Goal: Information Seeking & Learning: Learn about a topic

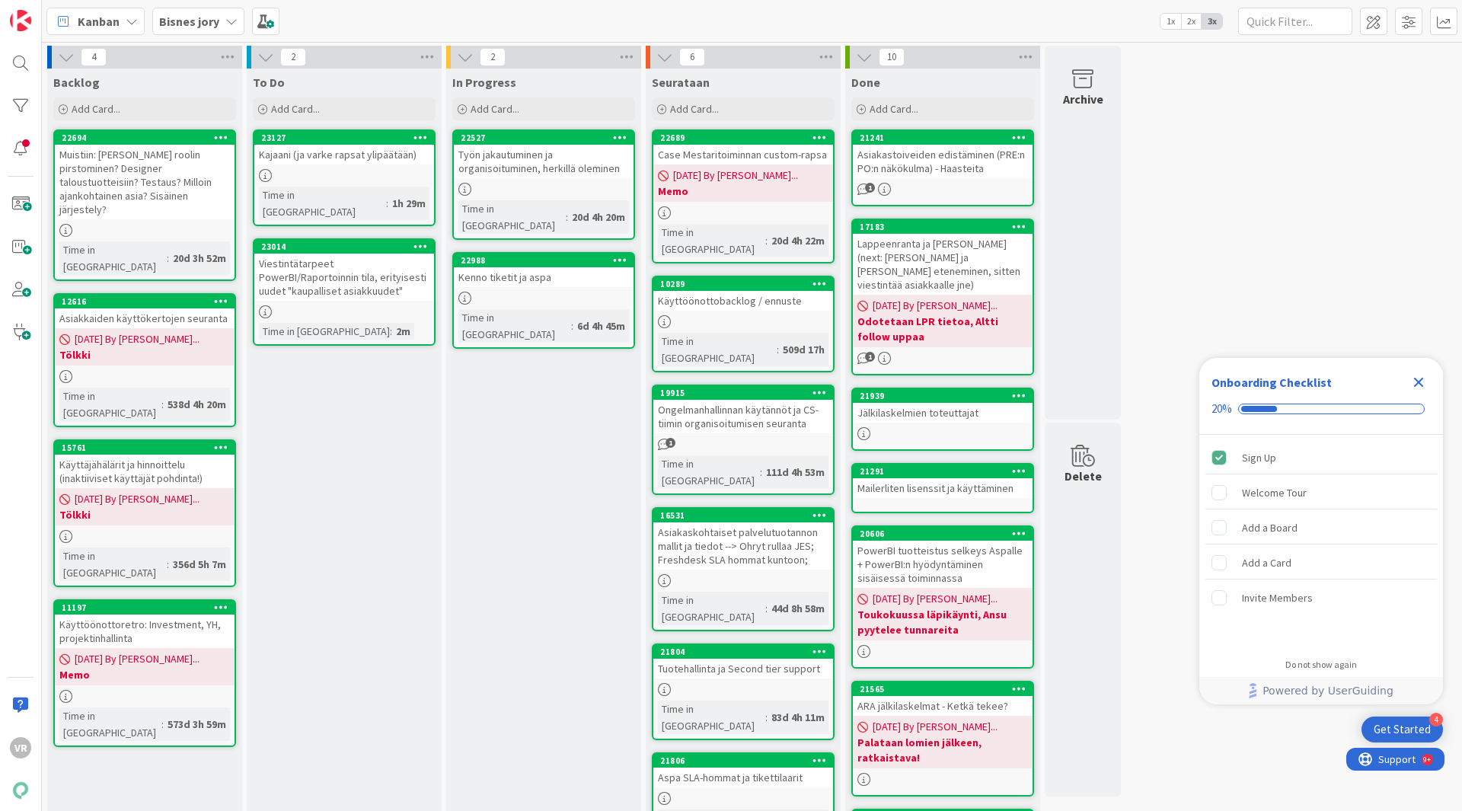
click at [335, 261] on div "Viestintätarpeet PowerBI/Raportoinnin tila, erityisesti uudet "kaupalliset asia…" at bounding box center [344, 277] width 180 height 47
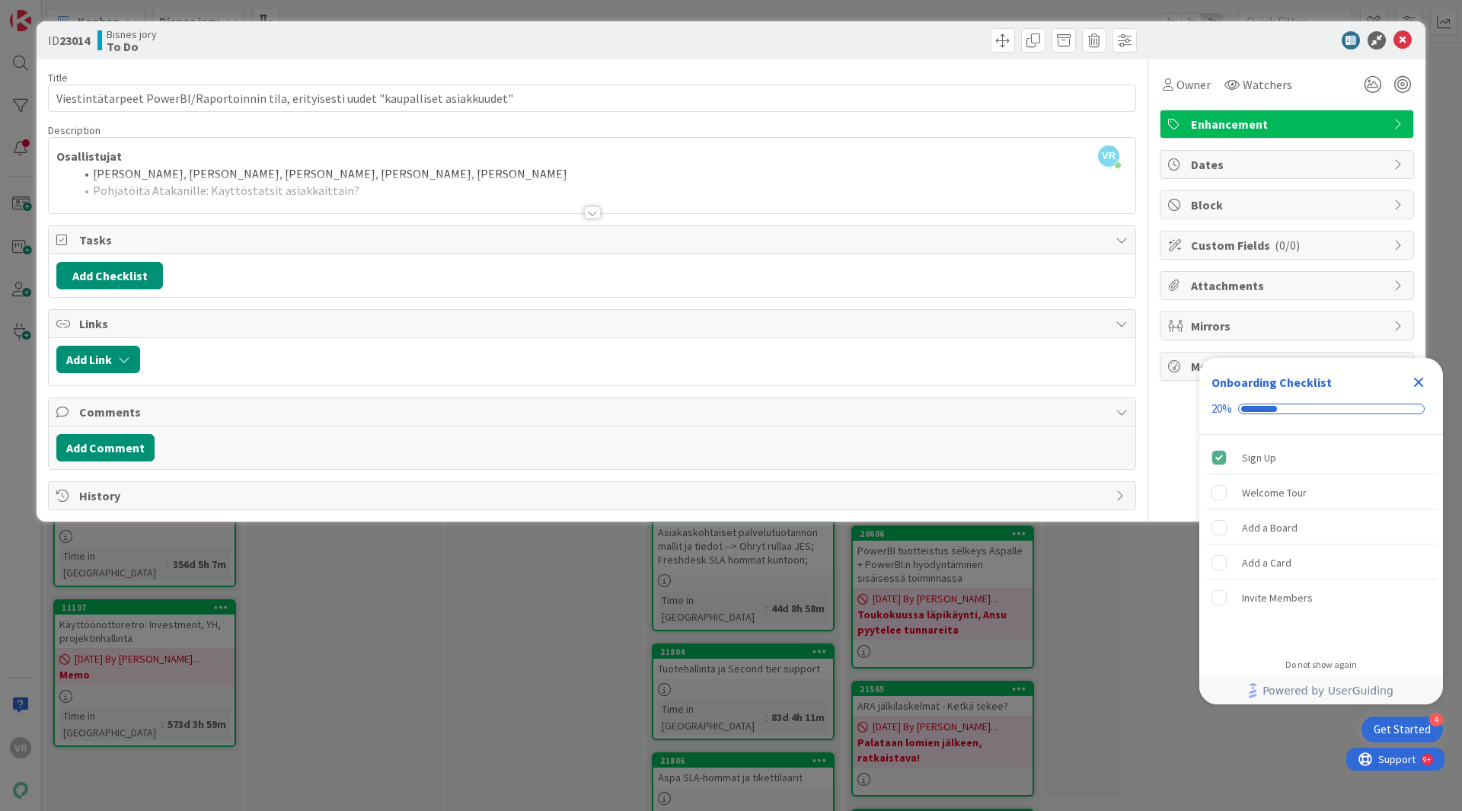
click at [594, 209] on div at bounding box center [592, 212] width 17 height 12
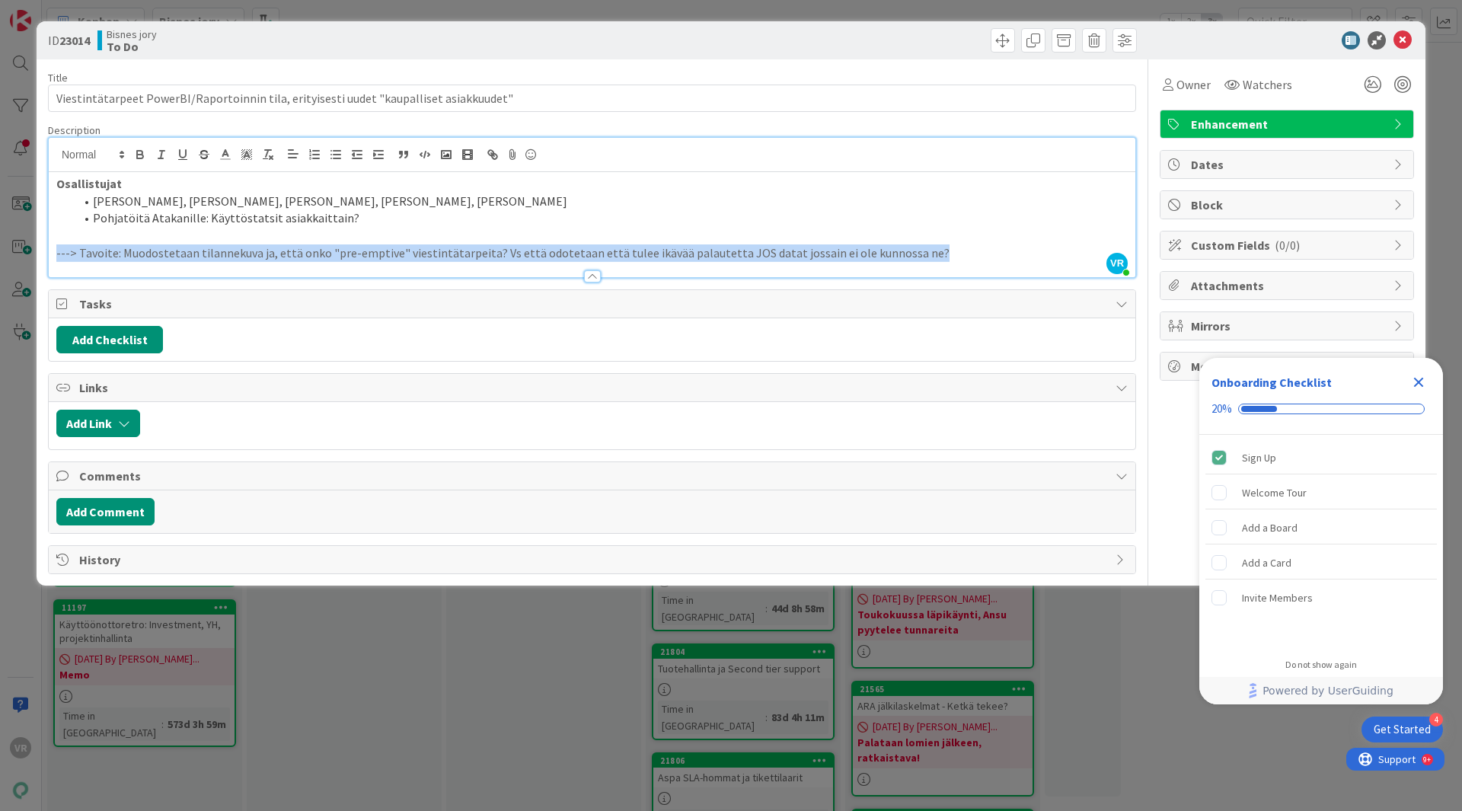
click at [924, 256] on div "Description VR [PERSON_NAME] just joined Osallistujat [PERSON_NAME], [PERSON_NA…" at bounding box center [592, 200] width 1088 height 155
click at [923, 251] on p "---> Tavoite: Muodostetaan tilannekuva ja, että onko "pre-emptive" viestintätar…" at bounding box center [592, 253] width 1072 height 18
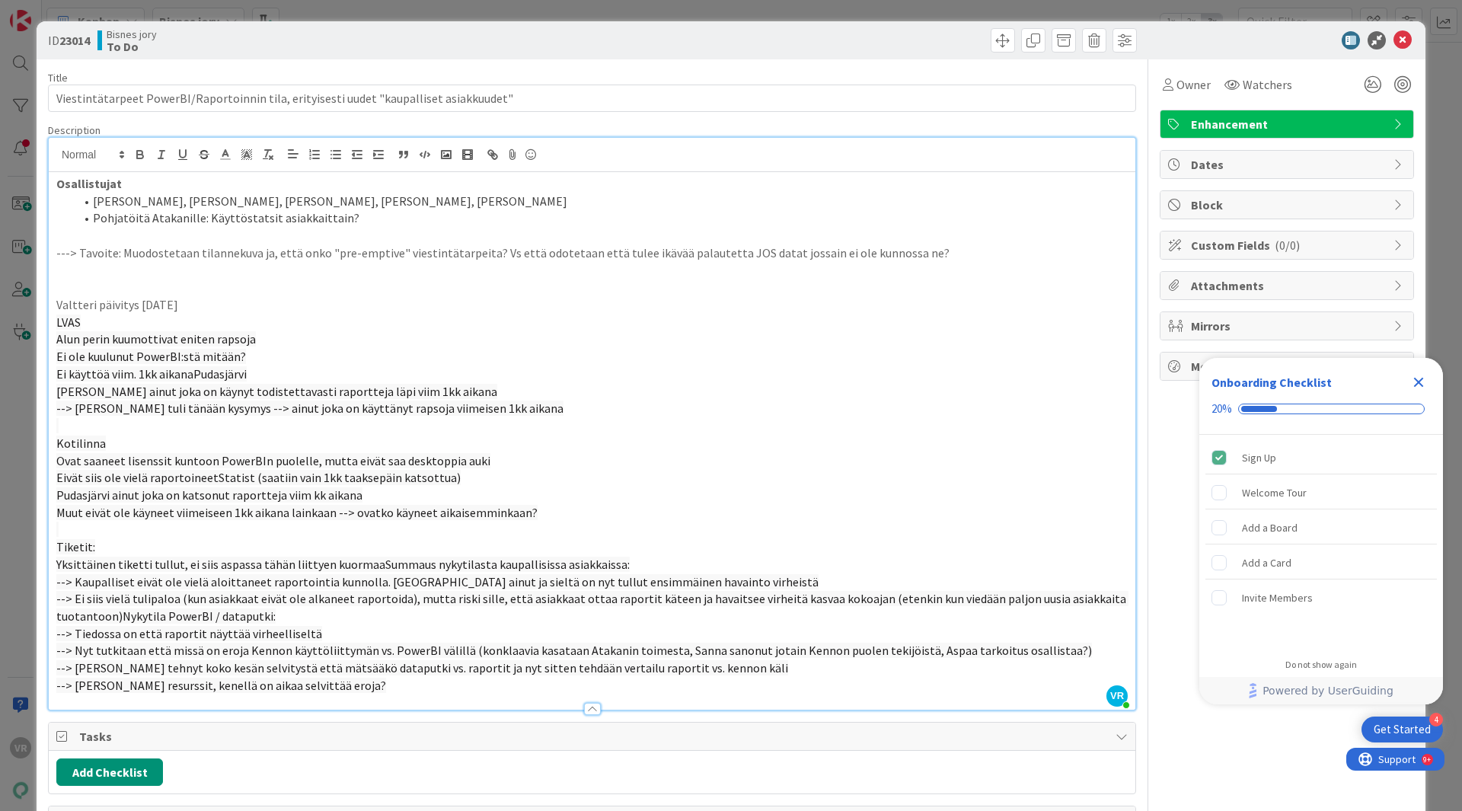
click at [124, 279] on p at bounding box center [592, 288] width 1072 height 18
click at [123, 308] on p "Valtteri päivitys [DATE]" at bounding box center [592, 305] width 1072 height 18
click at [193, 379] on span "Ei käyttöä viim. 1kk aikanaPudasjärvi" at bounding box center [151, 373] width 190 height 15
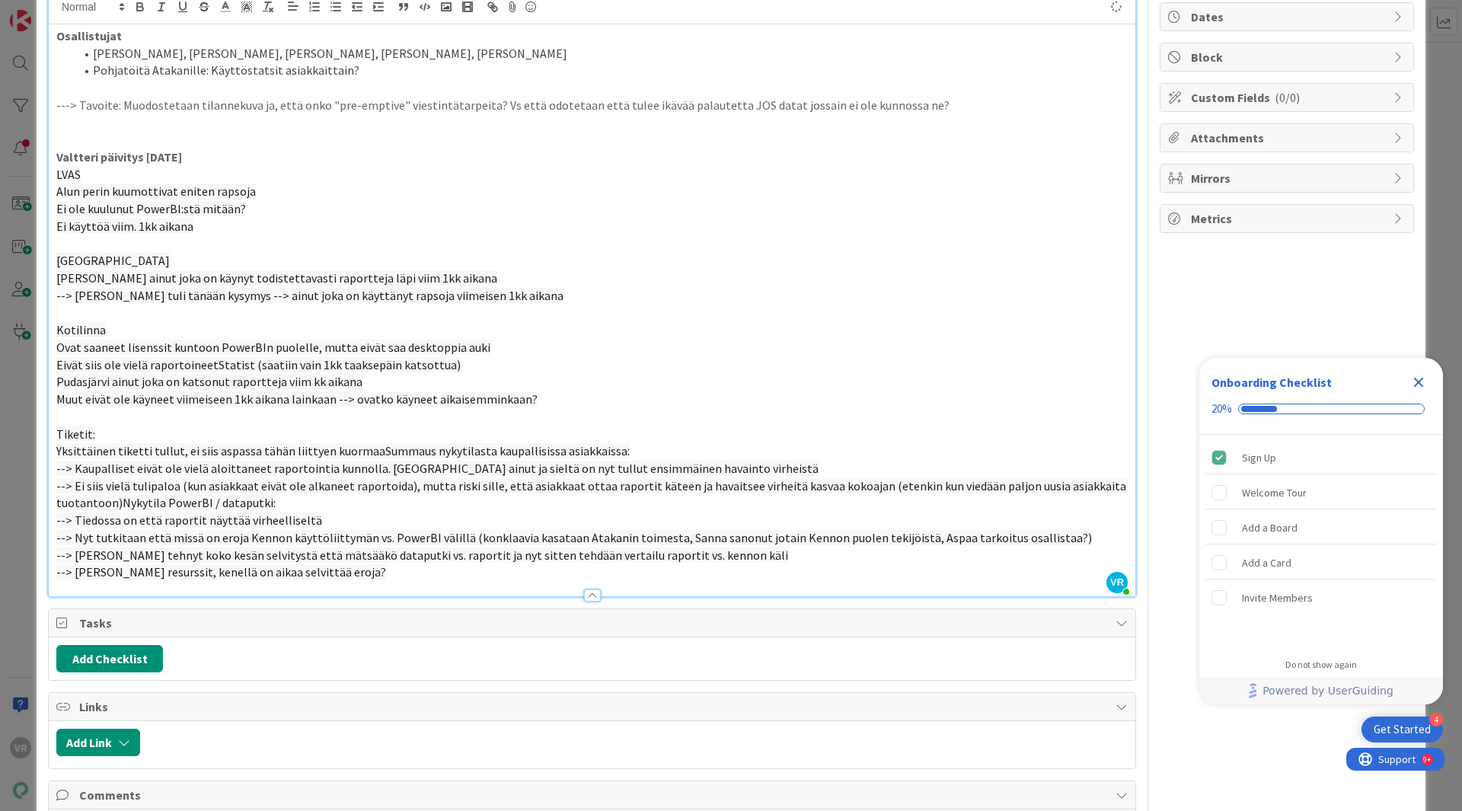
scroll to position [158, 0]
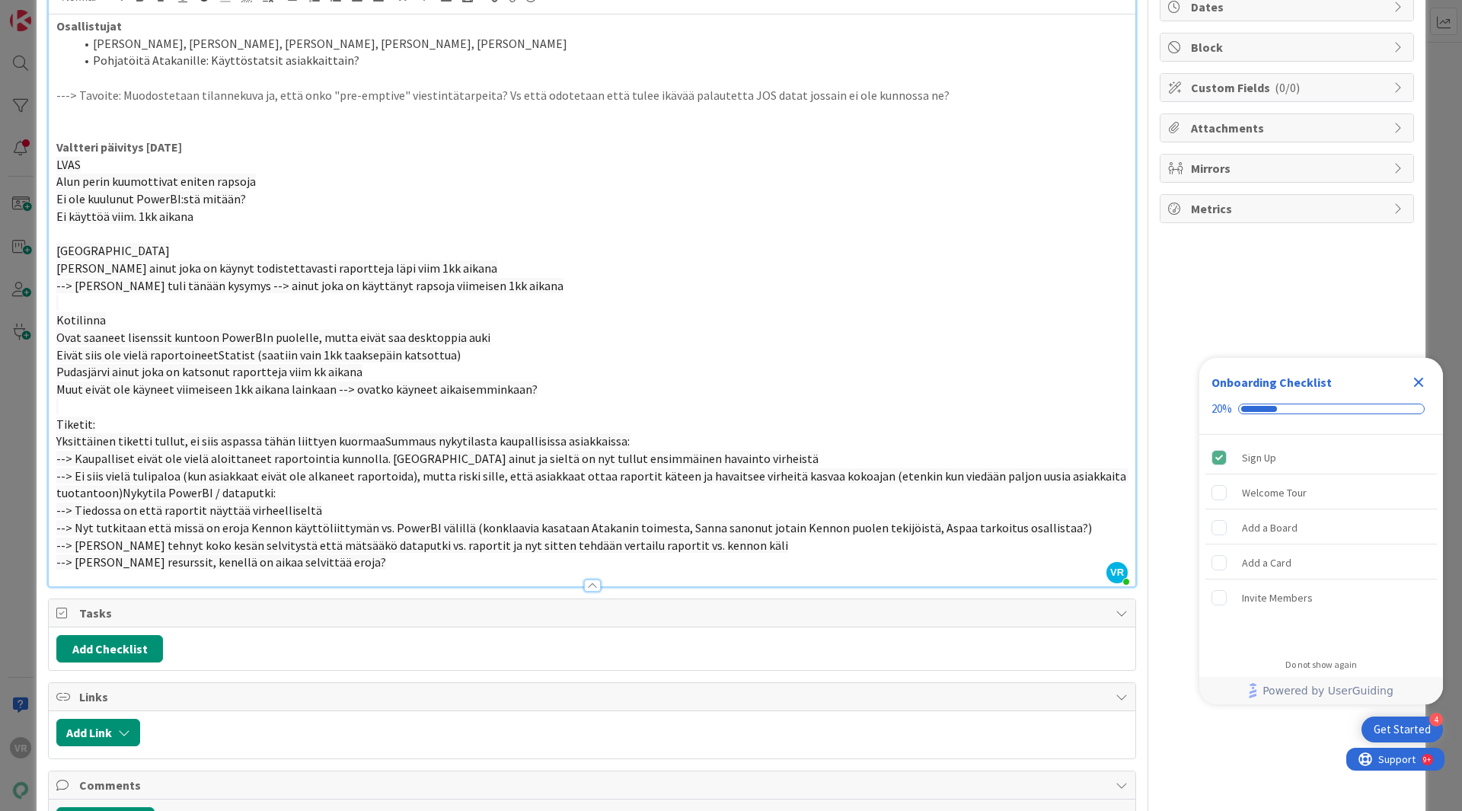
click at [643, 436] on p "Yksittäinen tiketti tullut, ei siis aspassa tähän liittyen kuormaaSummaus nykyt…" at bounding box center [592, 442] width 1072 height 18
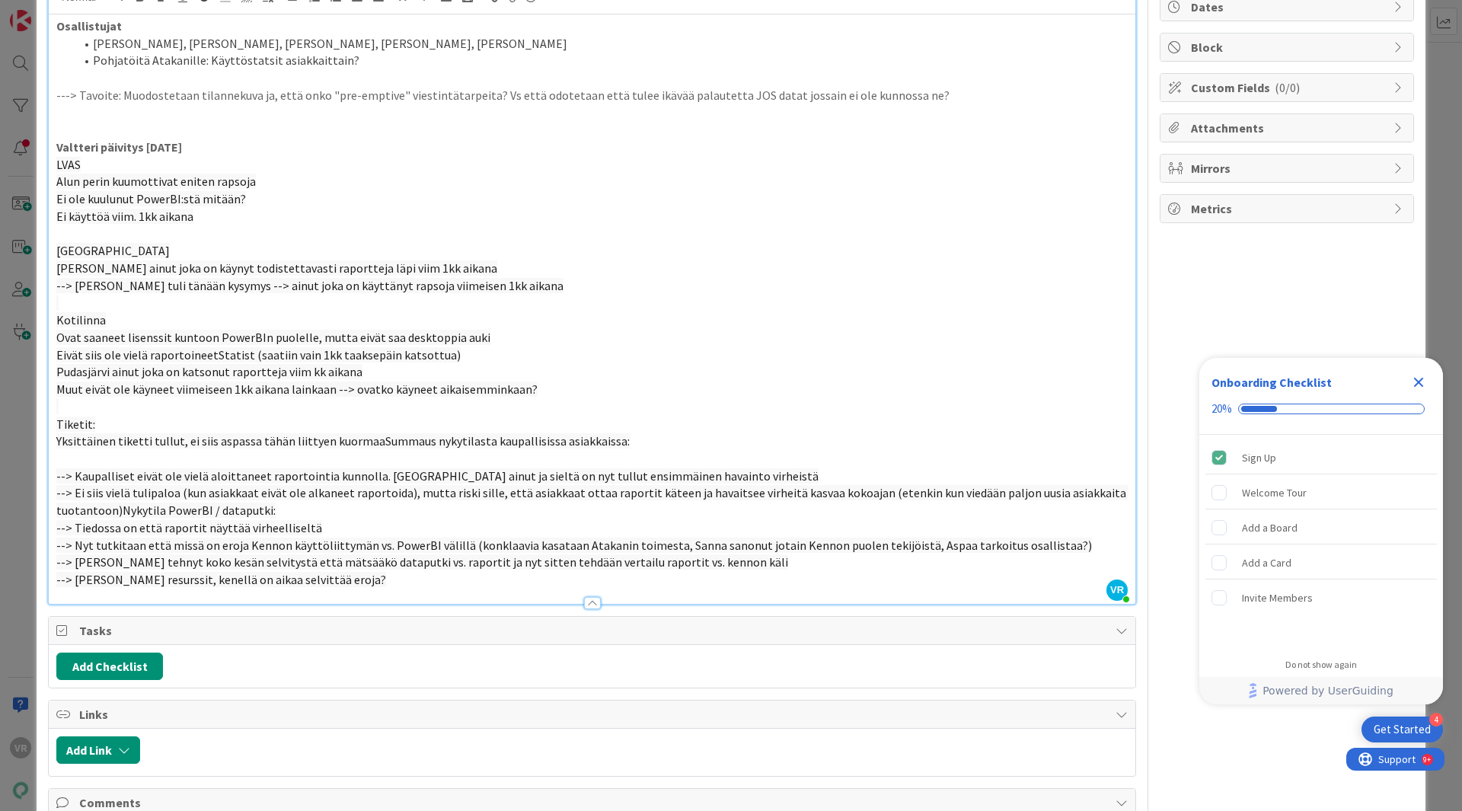
click at [117, 506] on span "--> Ei siis vielä tulipaloa (kun asiakkaat eivät ole alkaneet raportoida), mutt…" at bounding box center [592, 501] width 1072 height 33
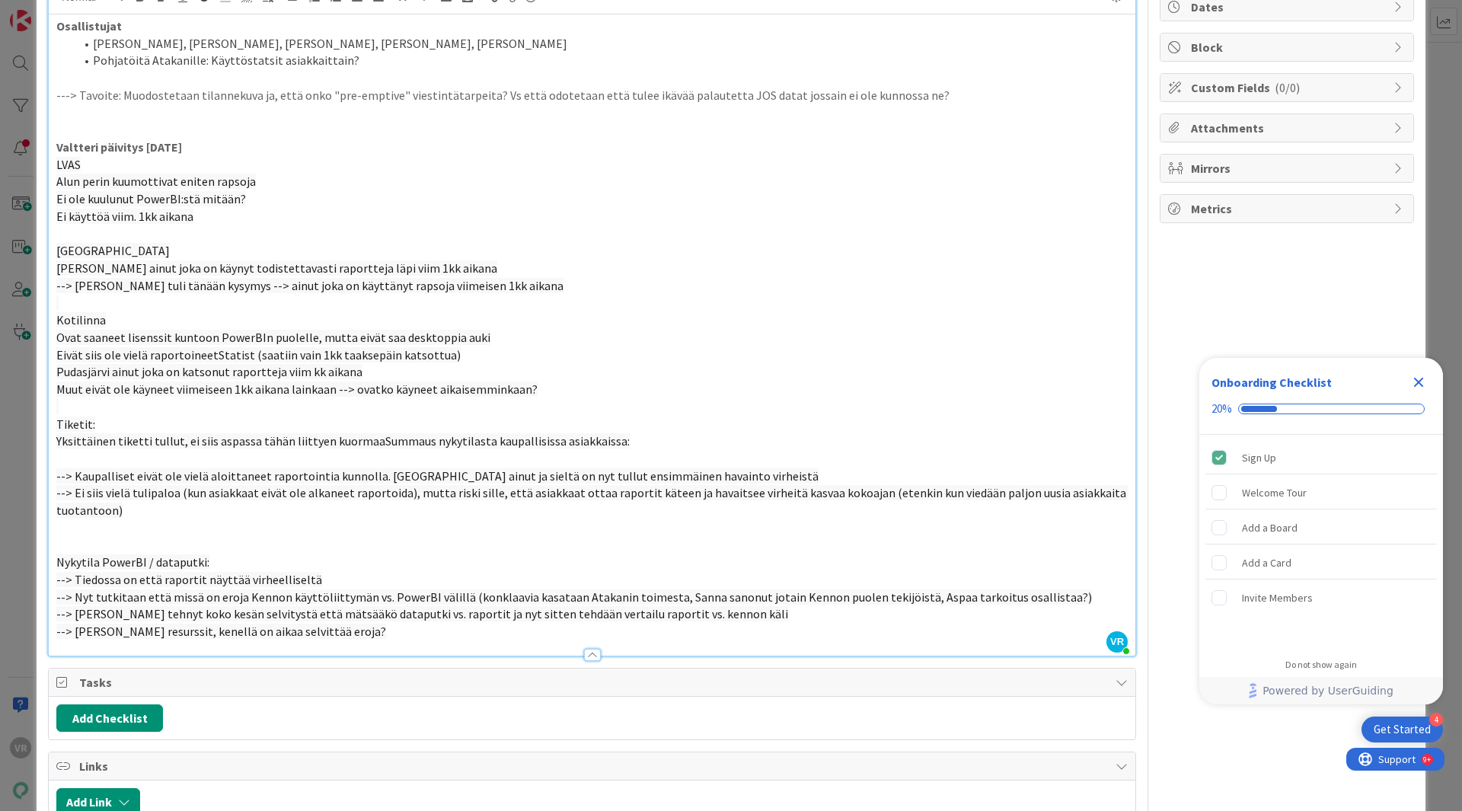
click at [92, 468] on p "--> Kaupalliset eivät ole vielä aloittaneet raportointia kunnolla. [GEOGRAPHIC_…" at bounding box center [592, 477] width 1072 height 18
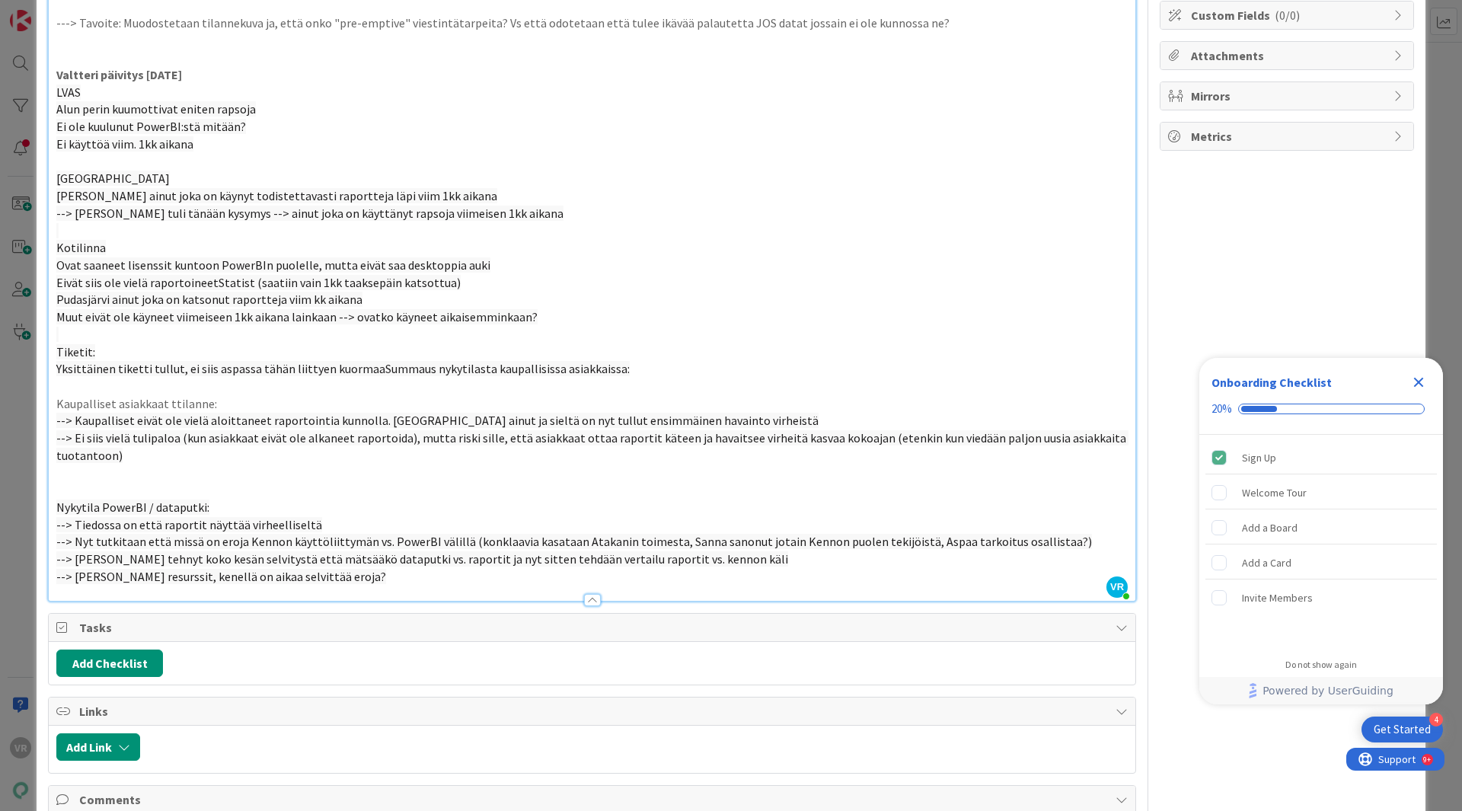
scroll to position [231, 0]
click at [422, 580] on p "--> [PERSON_NAME] resurssit, kenellä on aikaa selvittää eroja?" at bounding box center [592, 576] width 1072 height 18
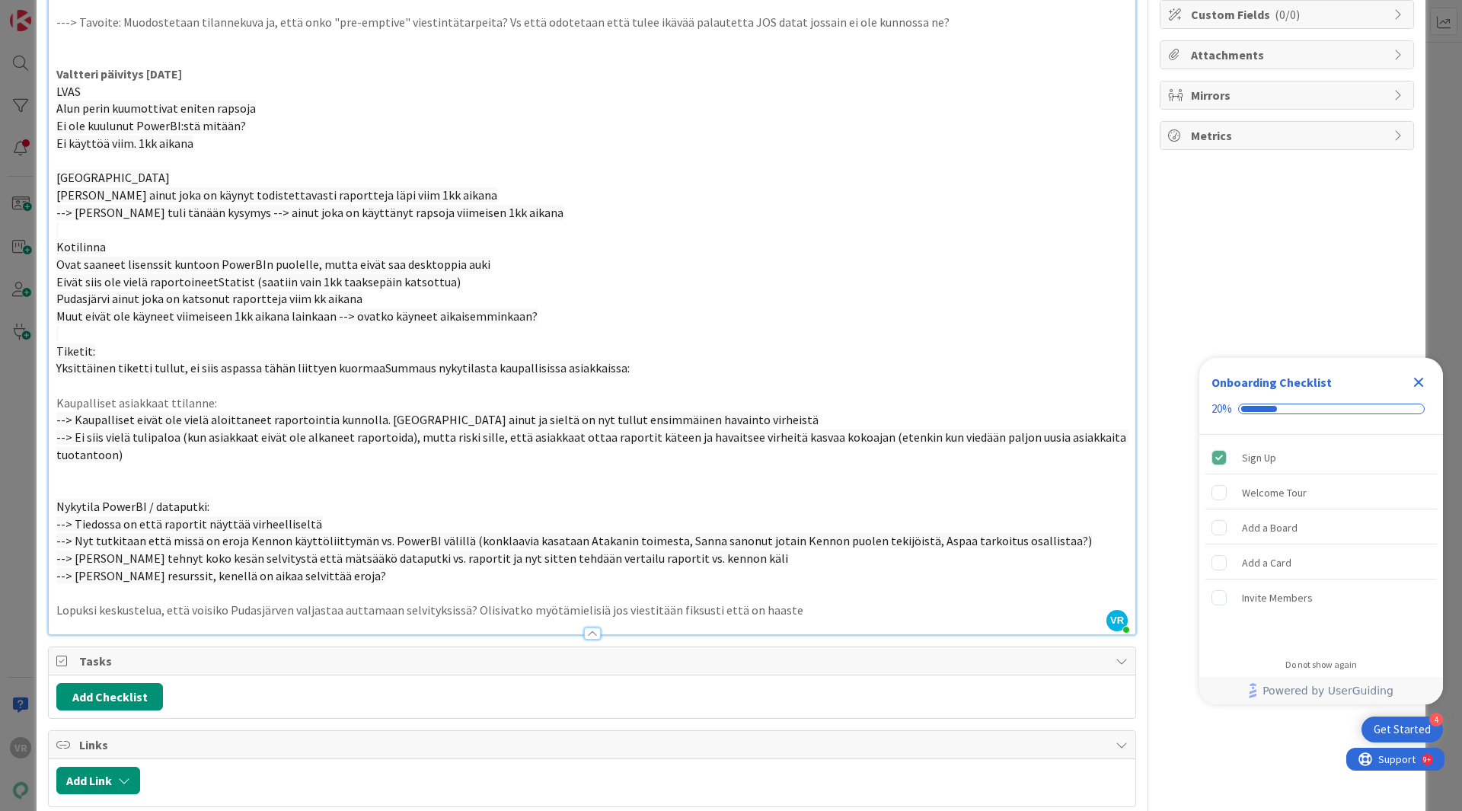
click at [816, 614] on p "Lopuksi keskustelua, että voisiko Pudasjärven valjastaa auttamaan selvityksissä…" at bounding box center [592, 611] width 1072 height 18
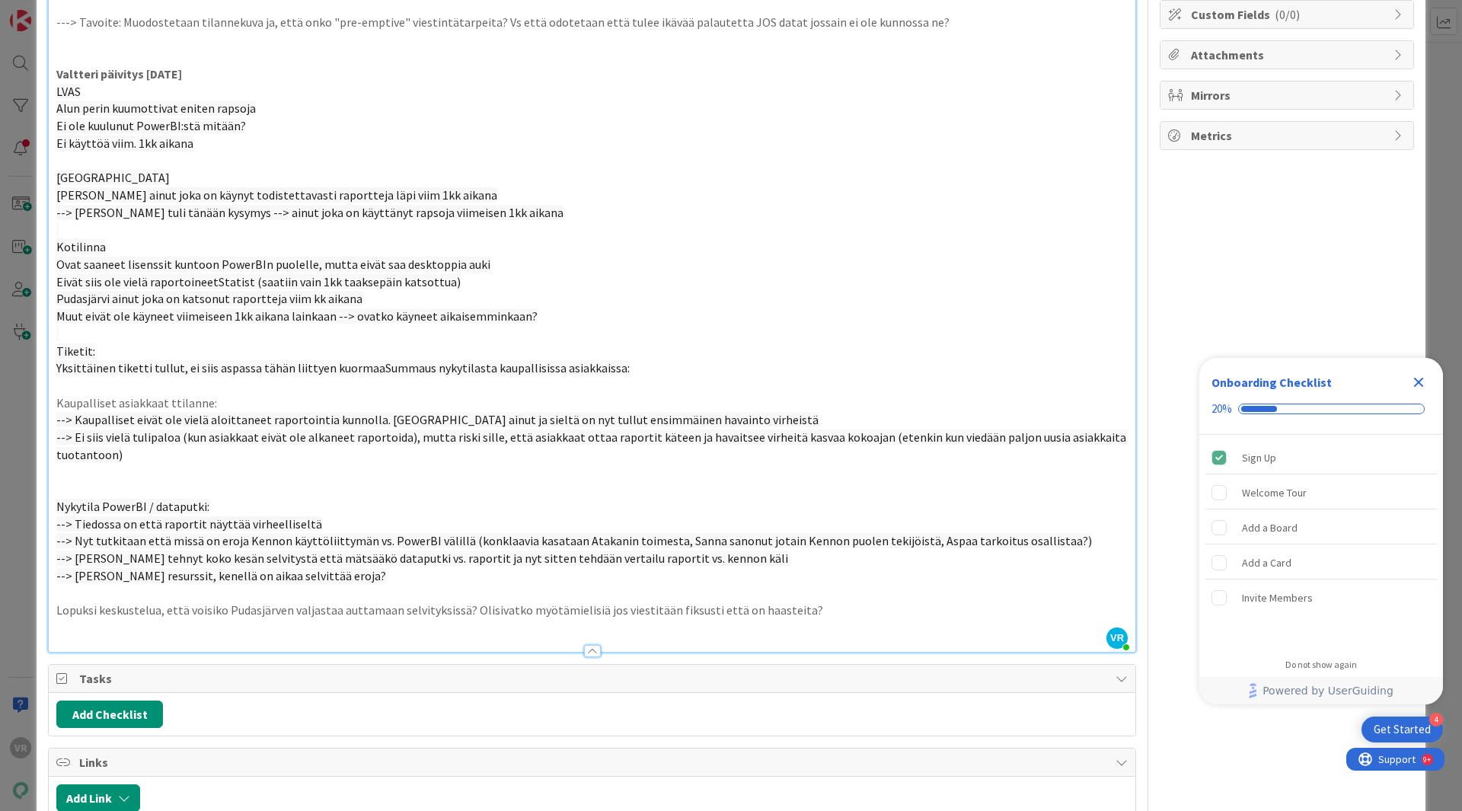
scroll to position [0, 0]
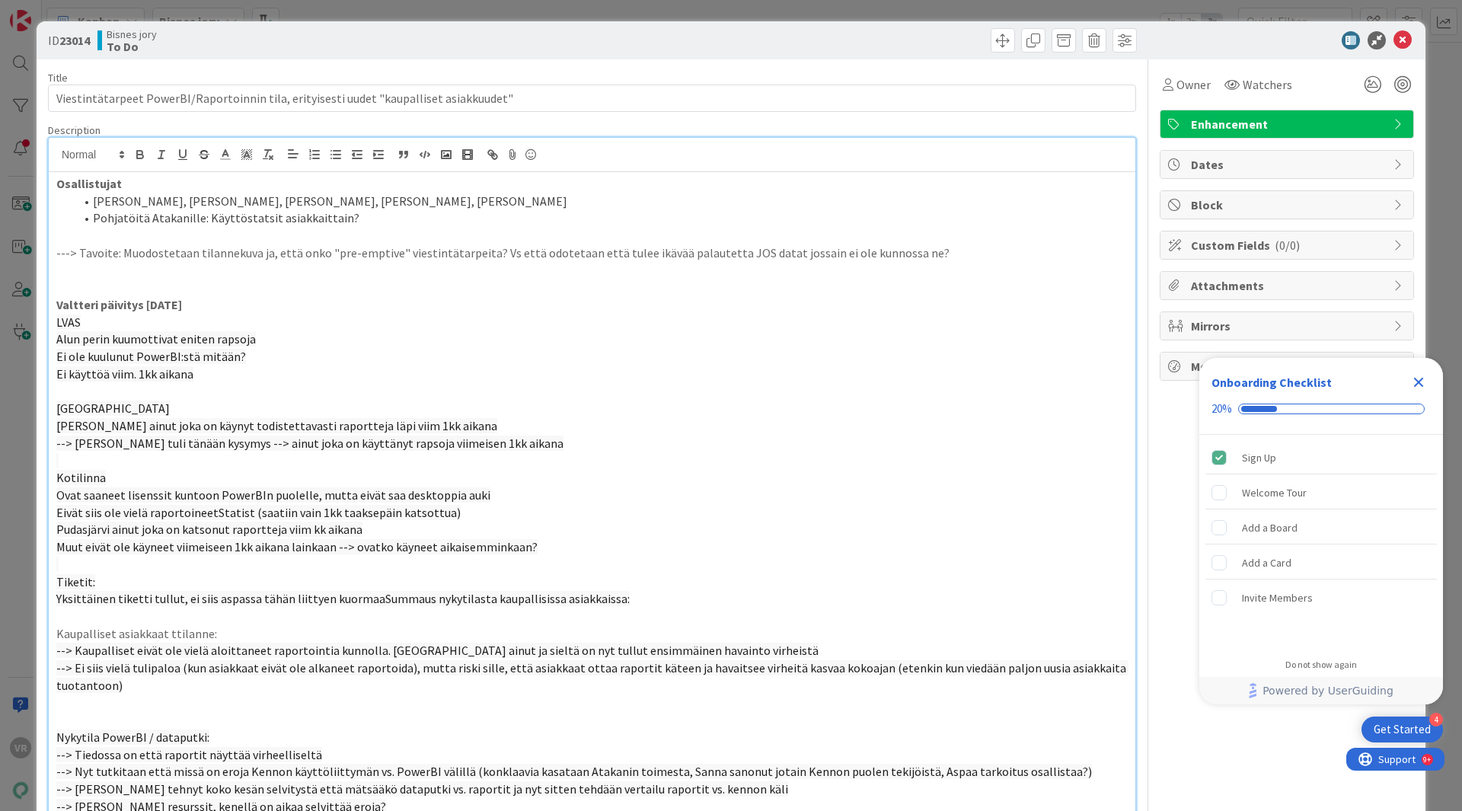
click at [874, 64] on div "Title 87 / 128 Viestintätarpeet PowerBI/Raportoinnin tila, erityisesti uudet "k…" at bounding box center [592, 619] width 1088 height 1120
click at [1030, 120] on div "Title 87 / 128 Viestintätarpeet PowerBI/Raportoinnin tila, erityisesti uudet "k…" at bounding box center [592, 619] width 1088 height 1120
click at [829, 312] on p "Valtteri päivitys [DATE]" at bounding box center [592, 305] width 1072 height 18
click at [1260, 30] on div "ID 23014 Bisnes jory To Do" at bounding box center [731, 40] width 1389 height 38
click at [1394, 38] on icon at bounding box center [1403, 40] width 18 height 18
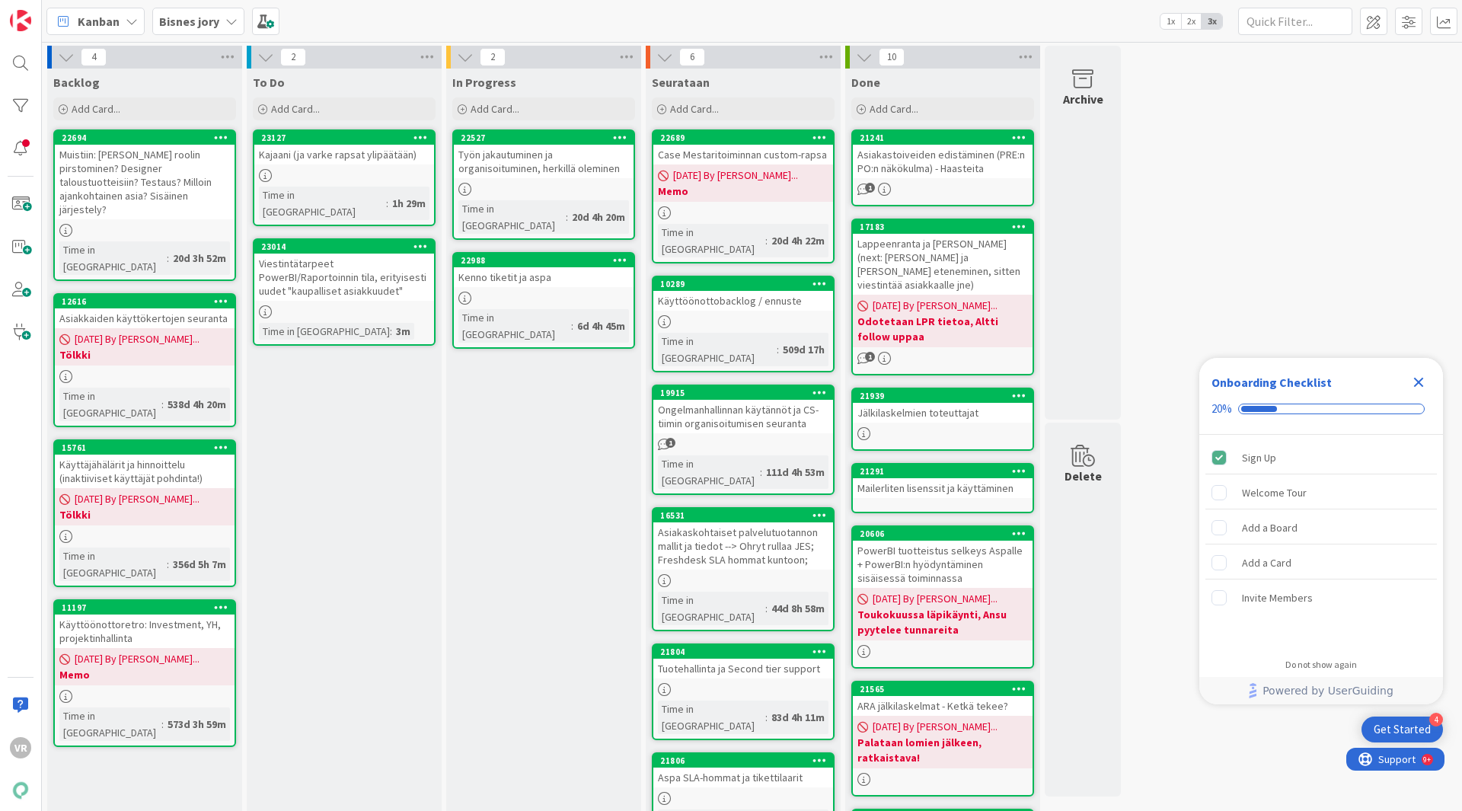
click at [1421, 381] on icon "Close Checklist" at bounding box center [1419, 383] width 10 height 10
click at [361, 282] on div "Viestintätarpeet PowerBI/Raportoinnin tila, erityisesti uudet "kaupalliset asia…" at bounding box center [344, 277] width 180 height 47
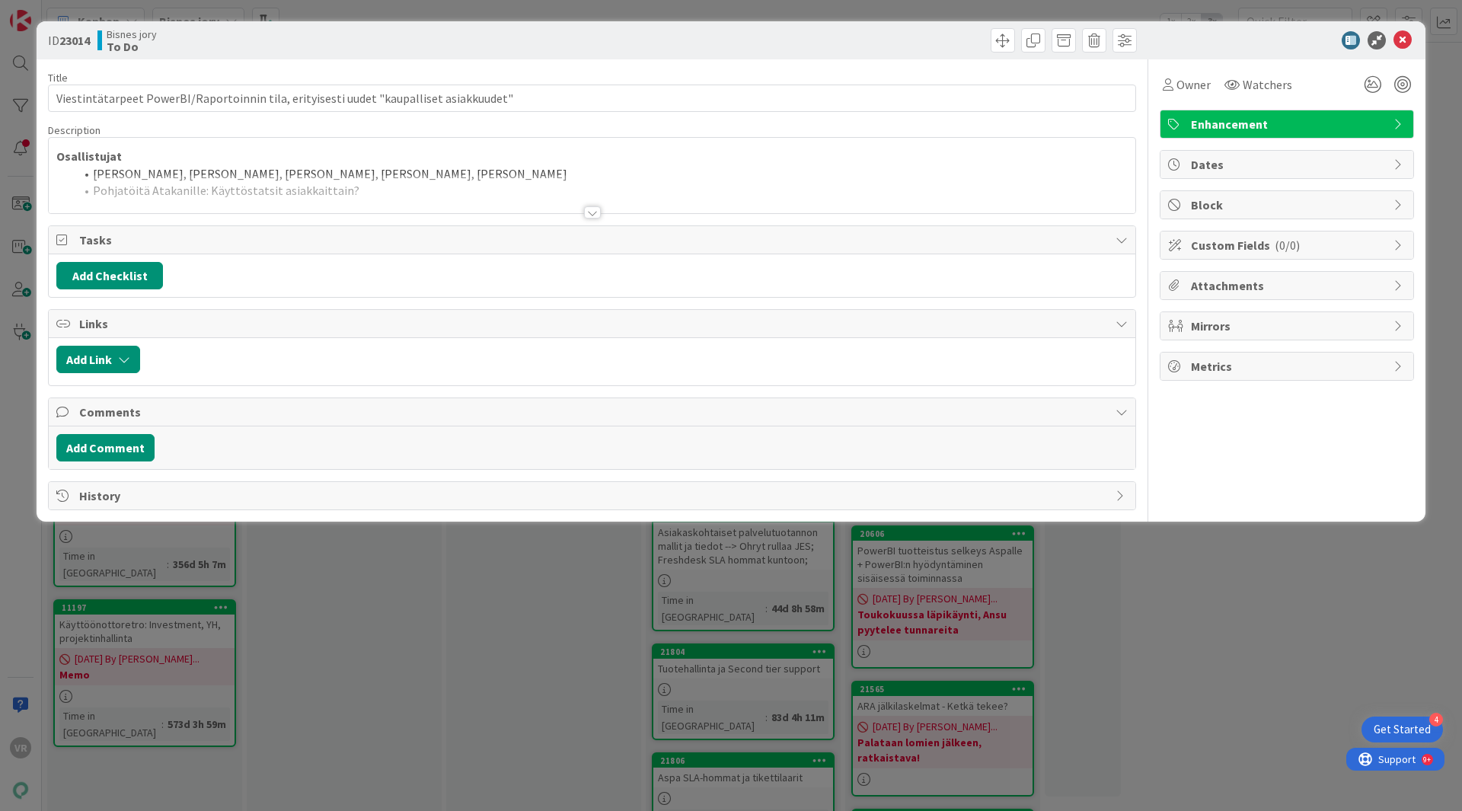
click at [560, 216] on div "Title 87 / 128 Viestintätarpeet PowerBI/Raportoinnin tila, erityisesti uudet "k…" at bounding box center [592, 284] width 1088 height 451
click at [589, 214] on div at bounding box center [592, 212] width 17 height 12
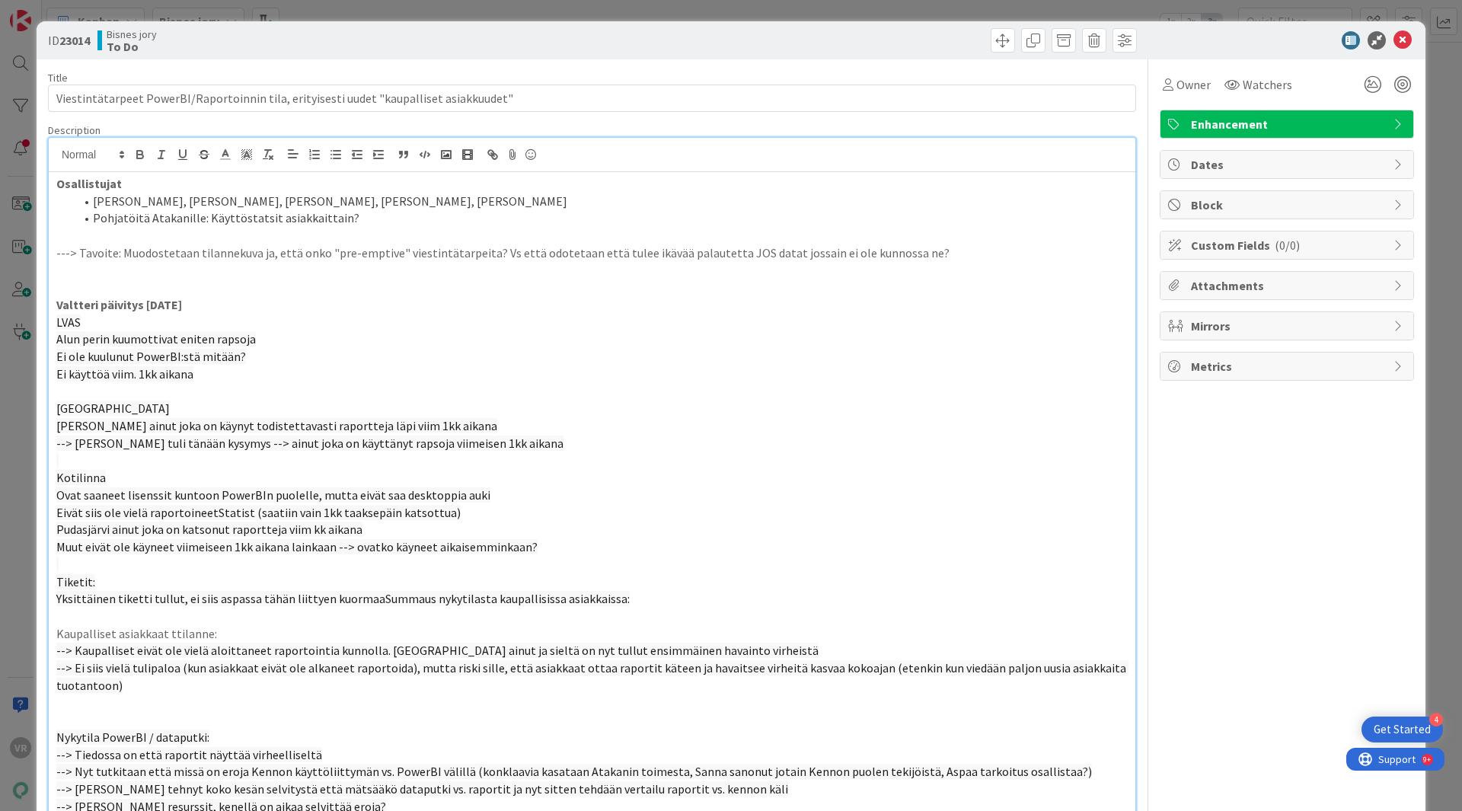
scroll to position [137, 0]
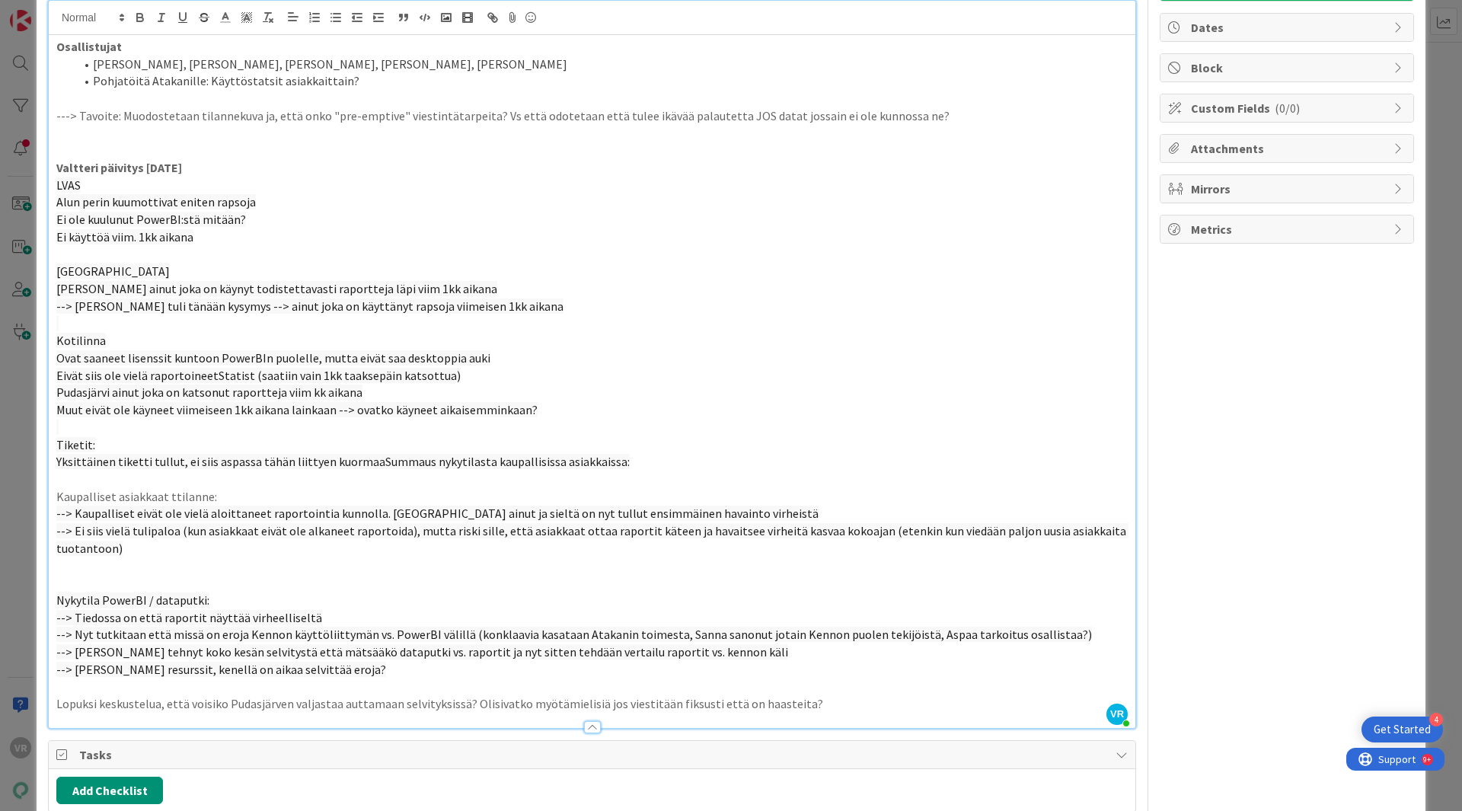
click at [235, 224] on span "Ei ole kuulunut PowerBI:stä mitään?" at bounding box center [151, 219] width 190 height 15
click at [426, 278] on p "[GEOGRAPHIC_DATA]" at bounding box center [592, 272] width 1072 height 18
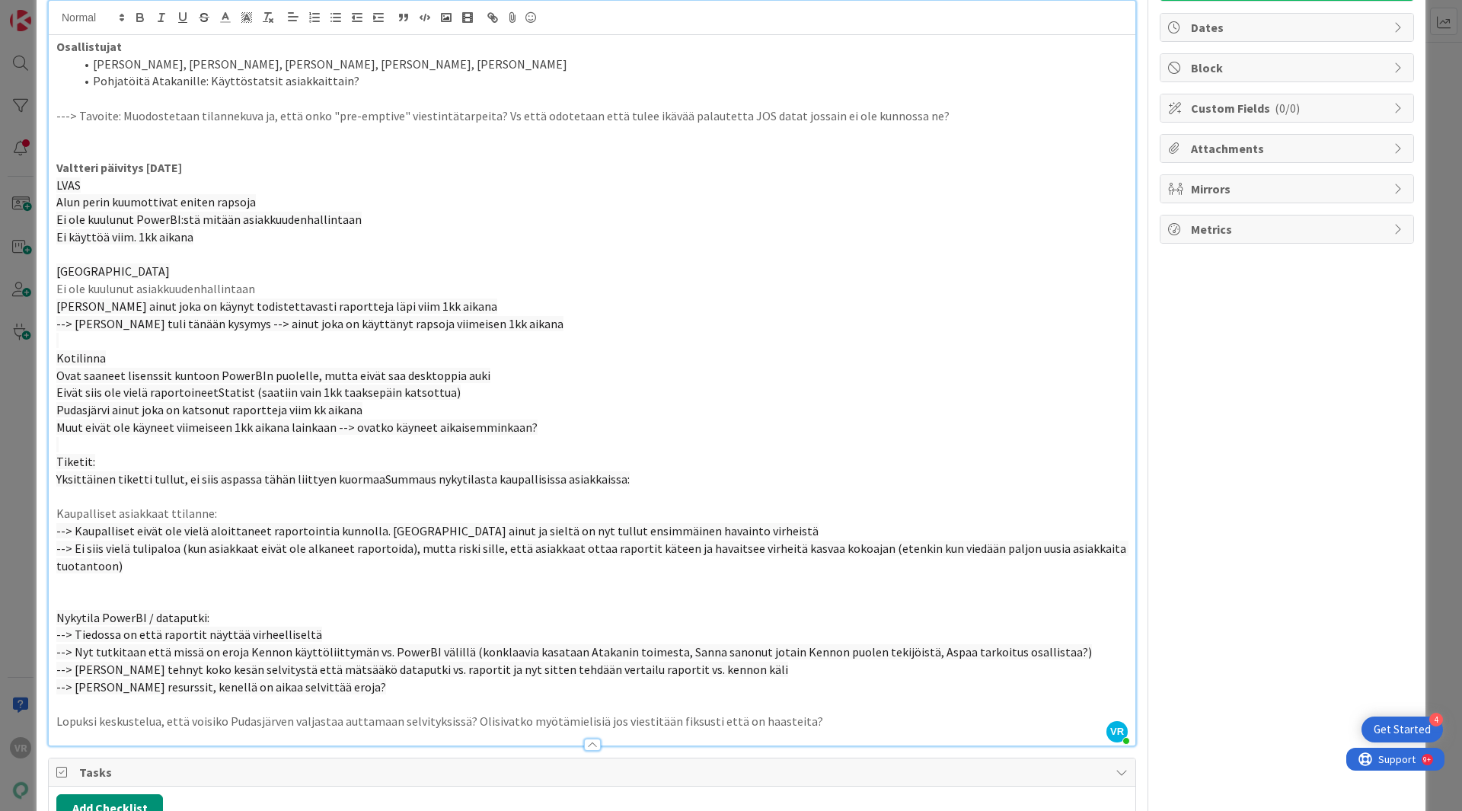
click at [470, 309] on p "[PERSON_NAME] ainut joka on käynyt todistettavasti raportteja läpi viim 1kk aik…" at bounding box center [592, 307] width 1072 height 18
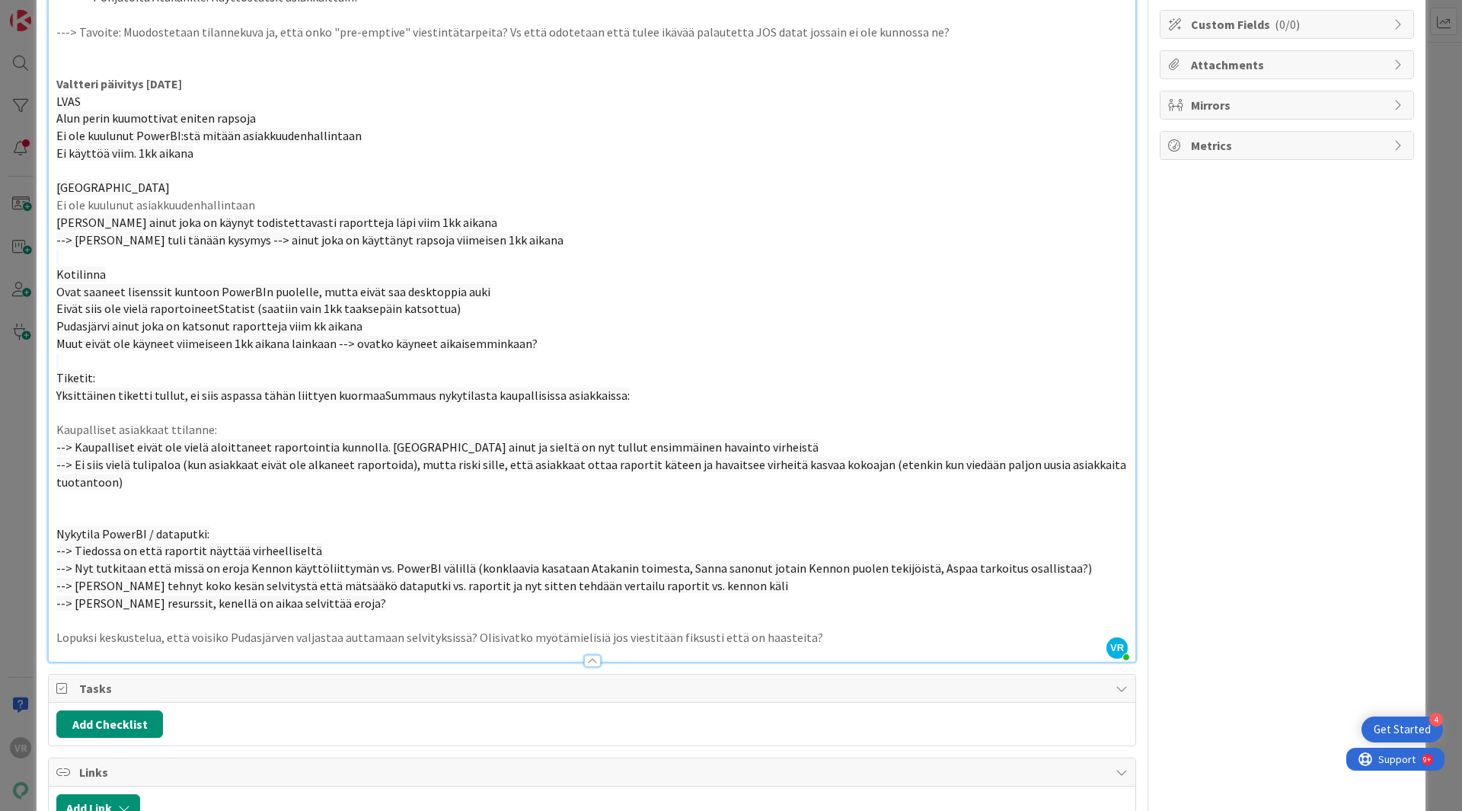
scroll to position [222, 0]
click at [218, 311] on span "Eivät siis ole vielä raportoineetStatist (saatiin vain 1kk taaksepäin katsottua)" at bounding box center [258, 307] width 404 height 15
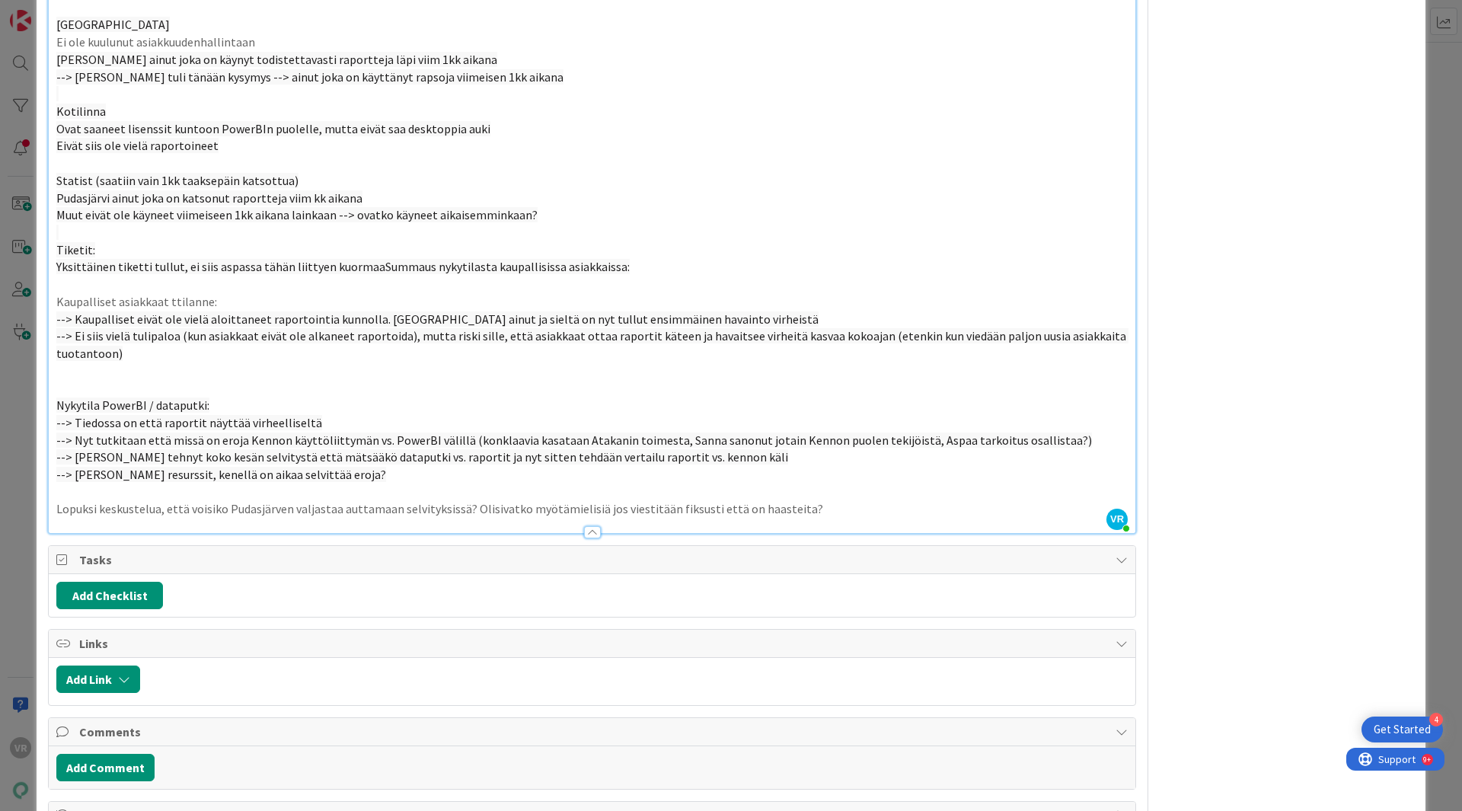
scroll to position [0, 0]
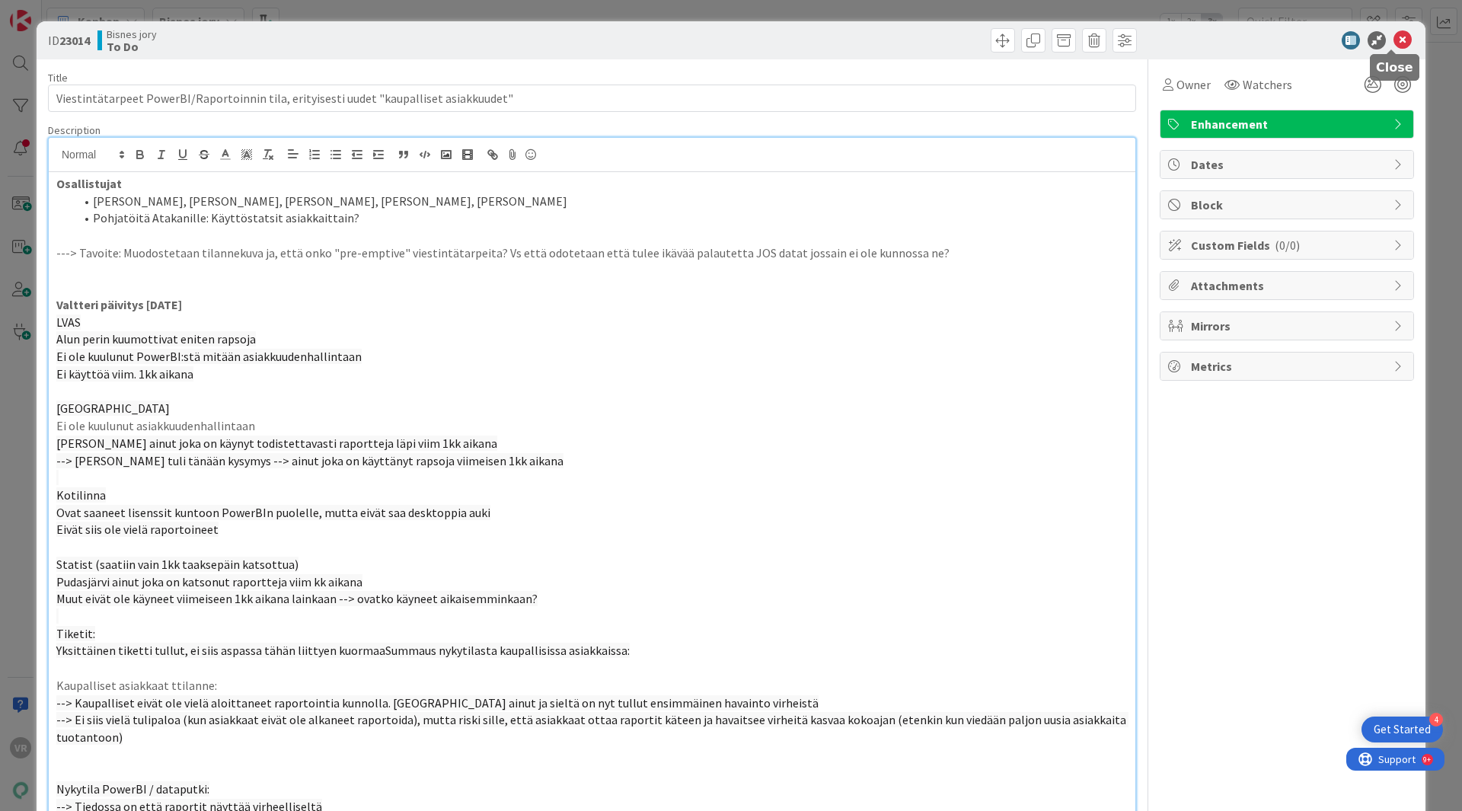
click at [1400, 39] on icon at bounding box center [1403, 40] width 18 height 18
